Goal: Information Seeking & Learning: Learn about a topic

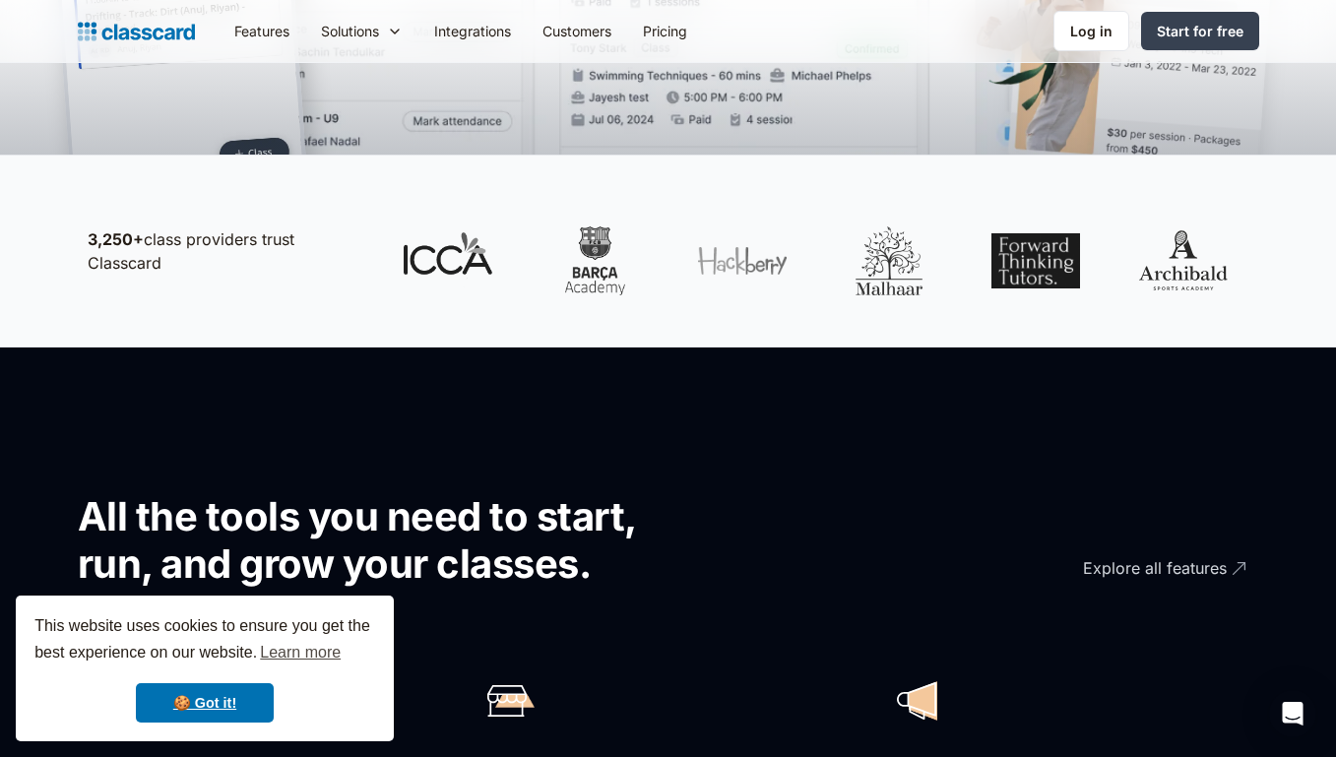
scroll to position [310, 0]
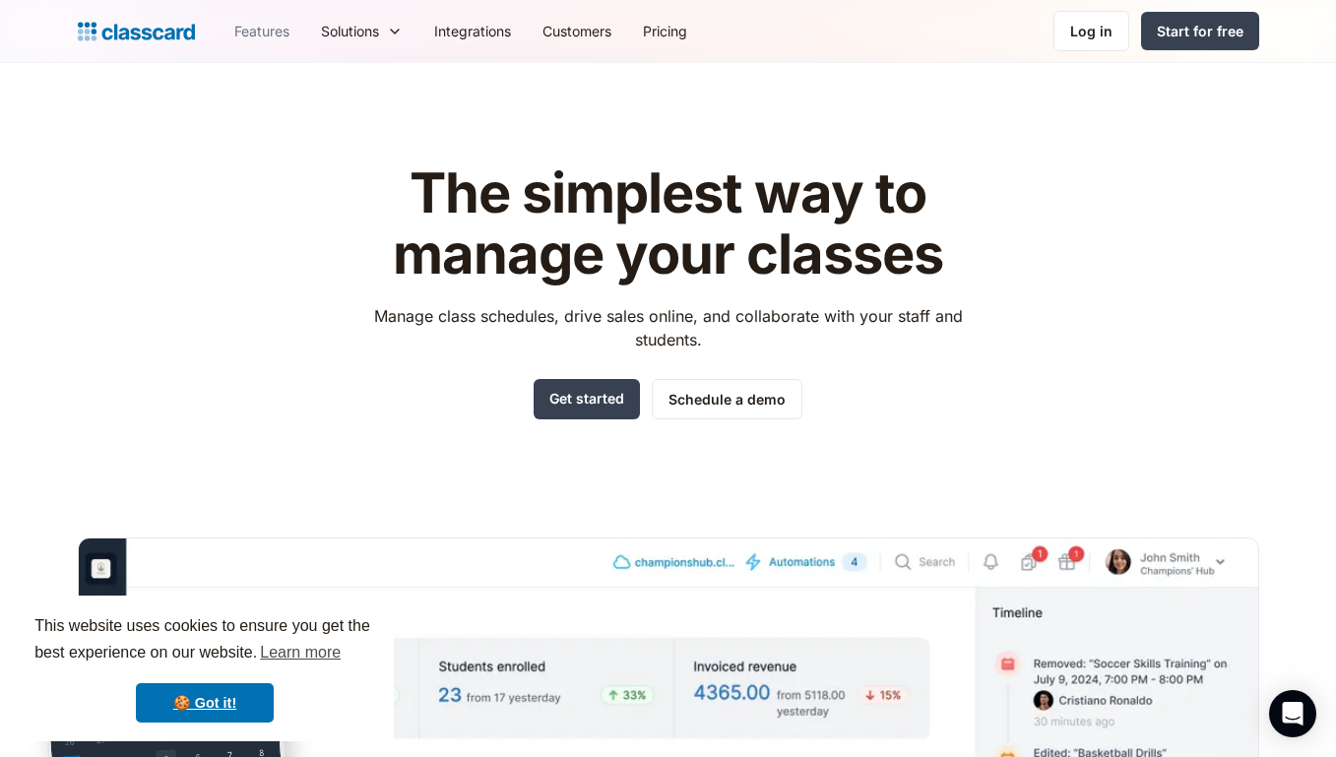
click at [268, 22] on link "Features" at bounding box center [262, 31] width 87 height 44
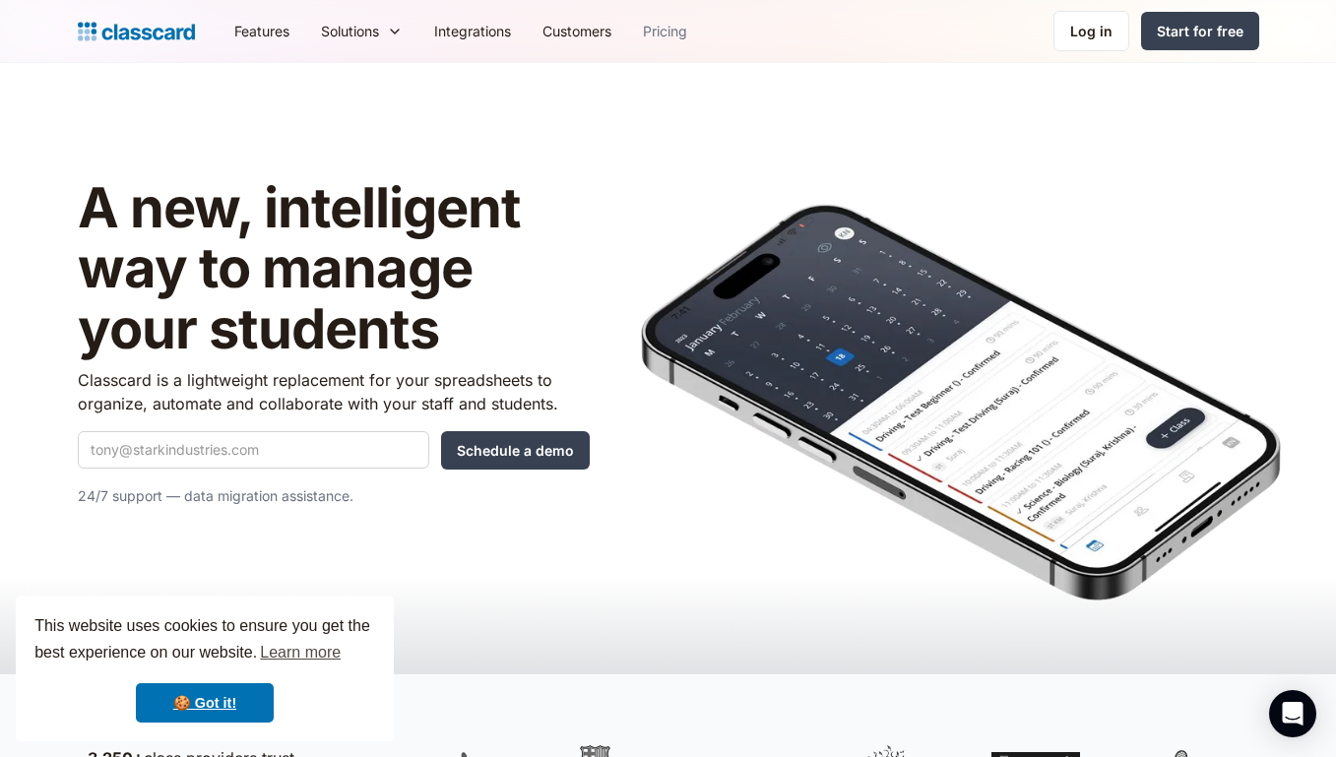
click at [659, 23] on link "Pricing" at bounding box center [665, 31] width 76 height 44
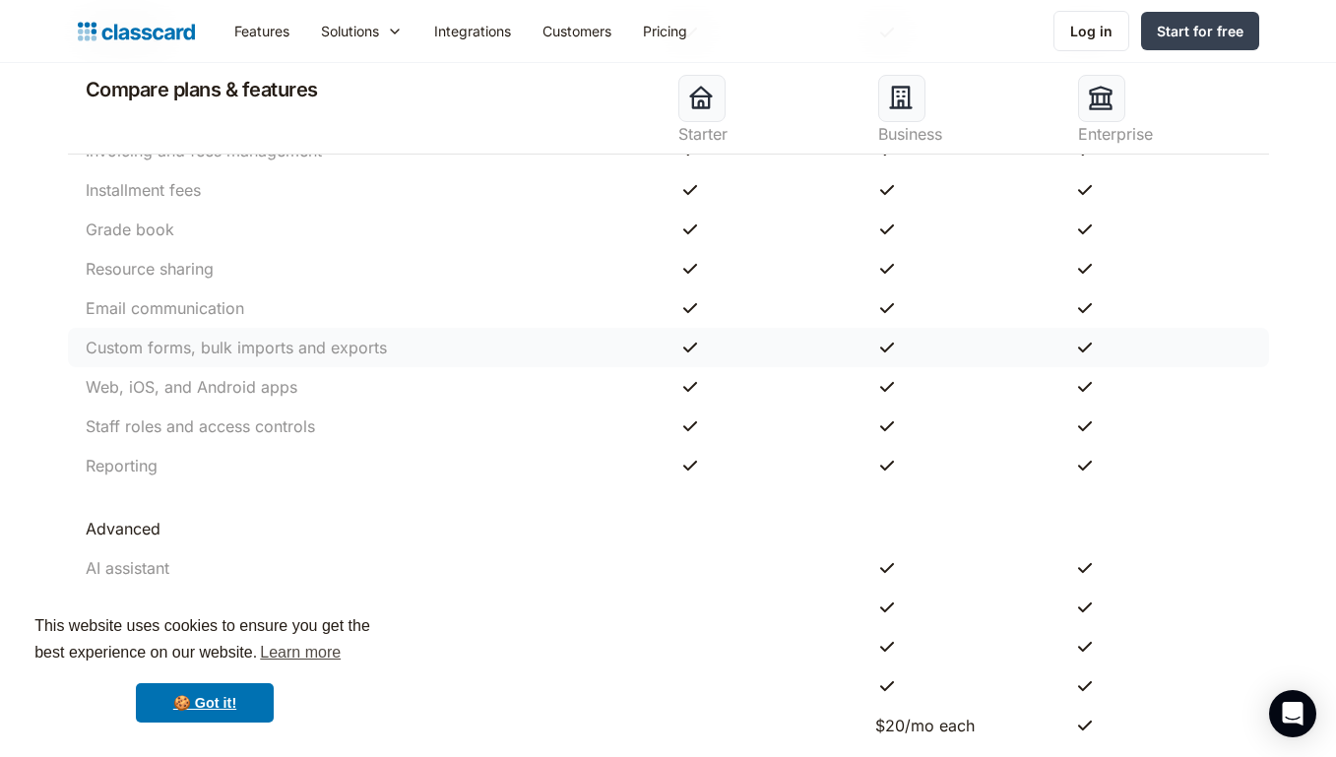
scroll to position [1769, 0]
